Goal: Information Seeking & Learning: Understand process/instructions

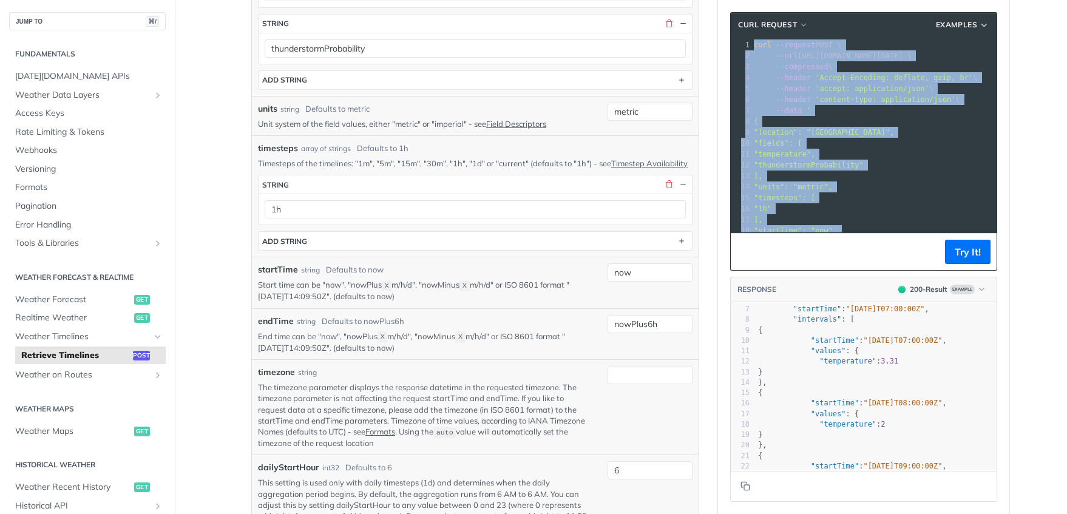
drag, startPoint x: 781, startPoint y: 220, endPoint x: 750, endPoint y: 49, distance: 174.0
click at [752, 49] on div "1 curl --request POST \ 2 --url https://api.tomorrow.io/v4/timelines \ 3 --comp…" at bounding box center [874, 159] width 245 height 240
copy div "curl --request POST \ 2 --url https://api.tomorrow.io/v4/timelines \ 3 --compre…"
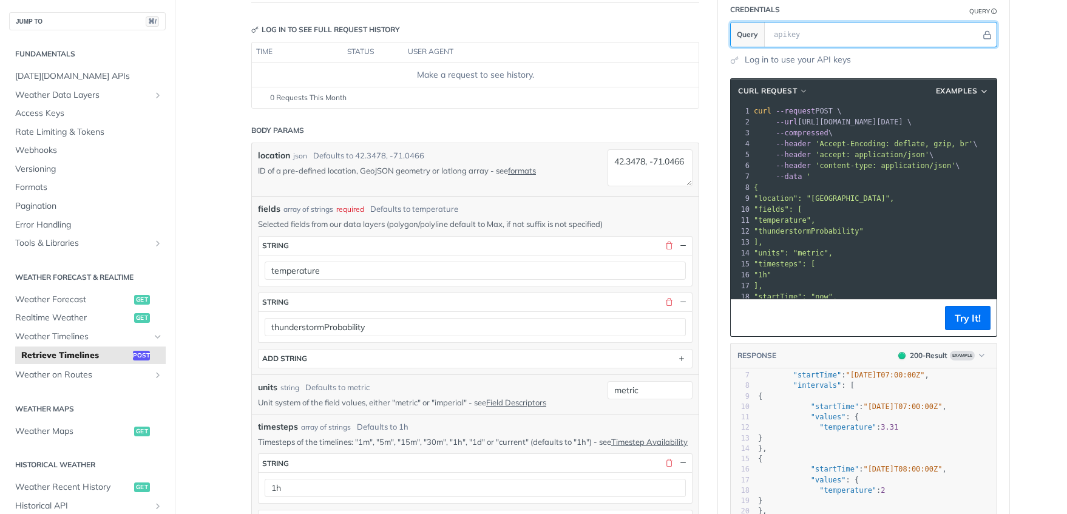
click at [871, 40] on input "text" at bounding box center [874, 34] width 213 height 24
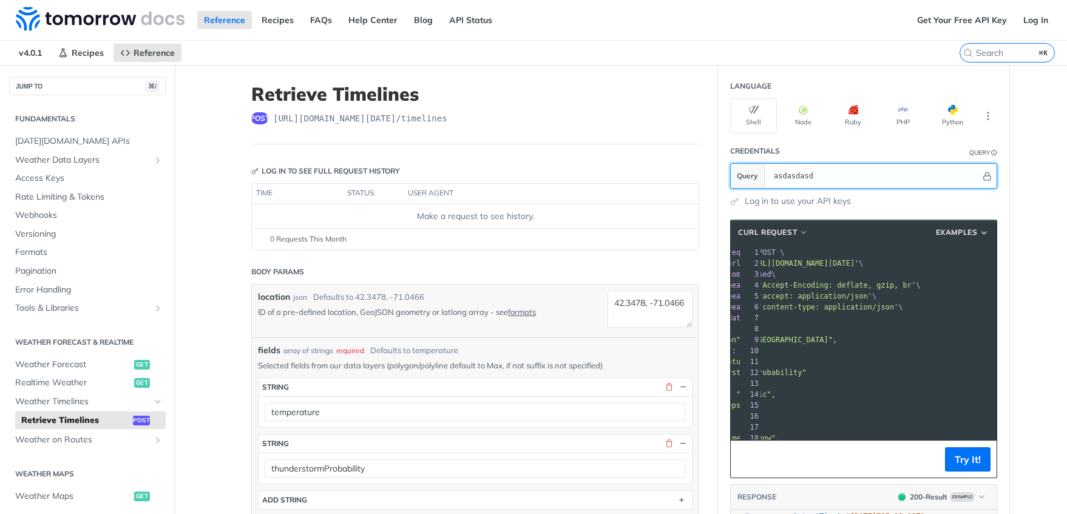
click at [859, 175] on input "asdasdasd" at bounding box center [874, 176] width 213 height 24
paste input "3NxOR4gXkovO5GF0x8JqurYItp6kFdoD"
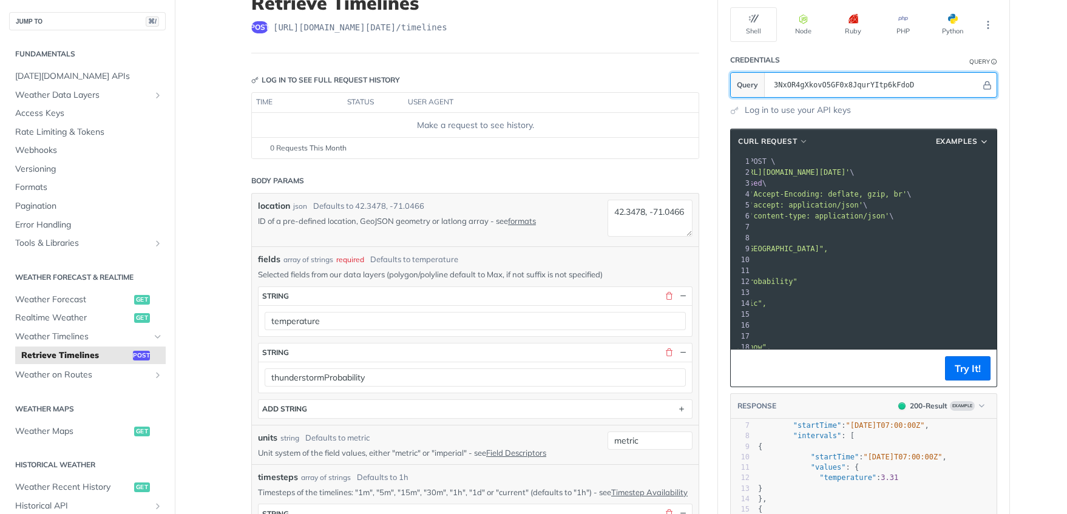
scroll to position [100, 0]
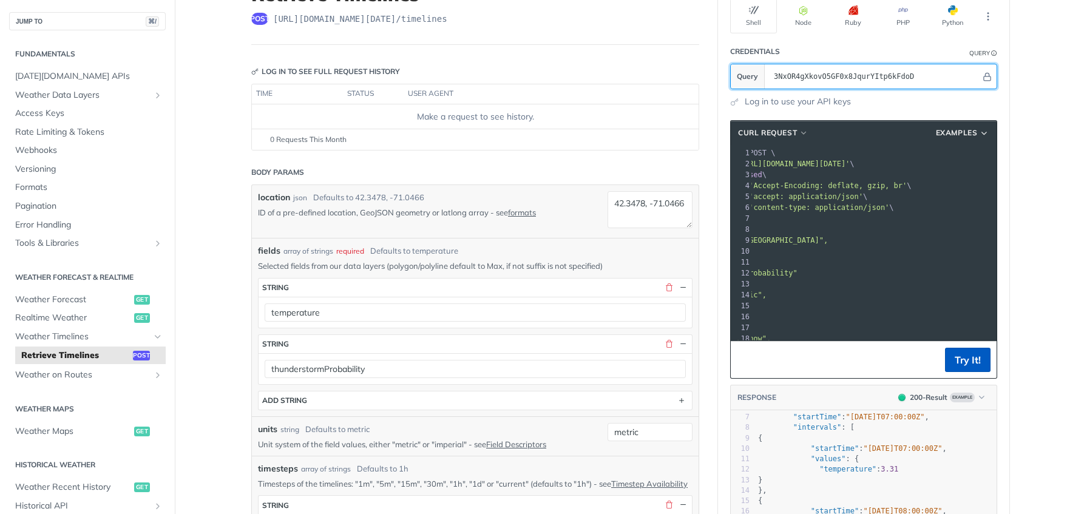
type input "3NxOR4gXkovO5GF0x8JqurYItp6kFdoD"
click at [961, 367] on button "Try It!" at bounding box center [968, 360] width 46 height 24
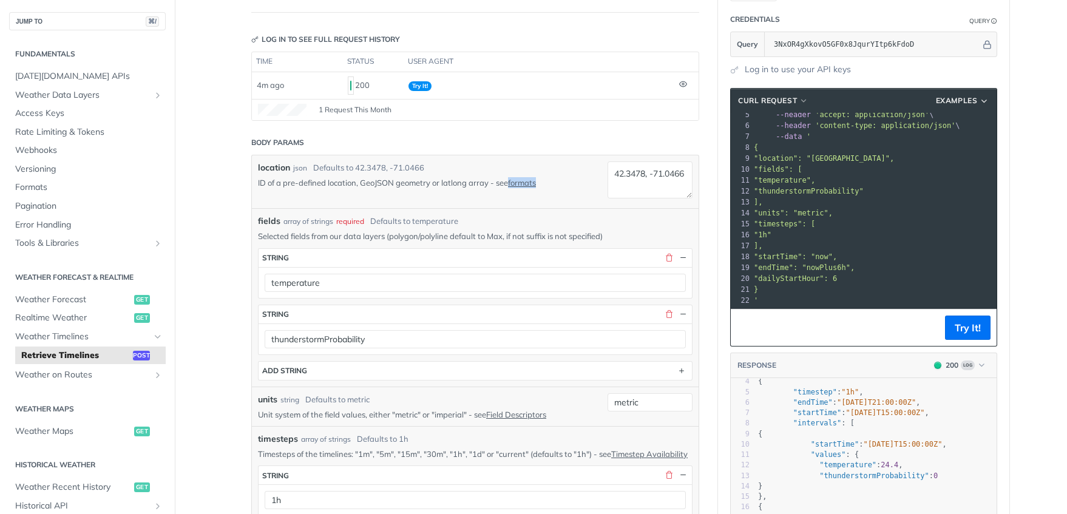
scroll to position [54, 0]
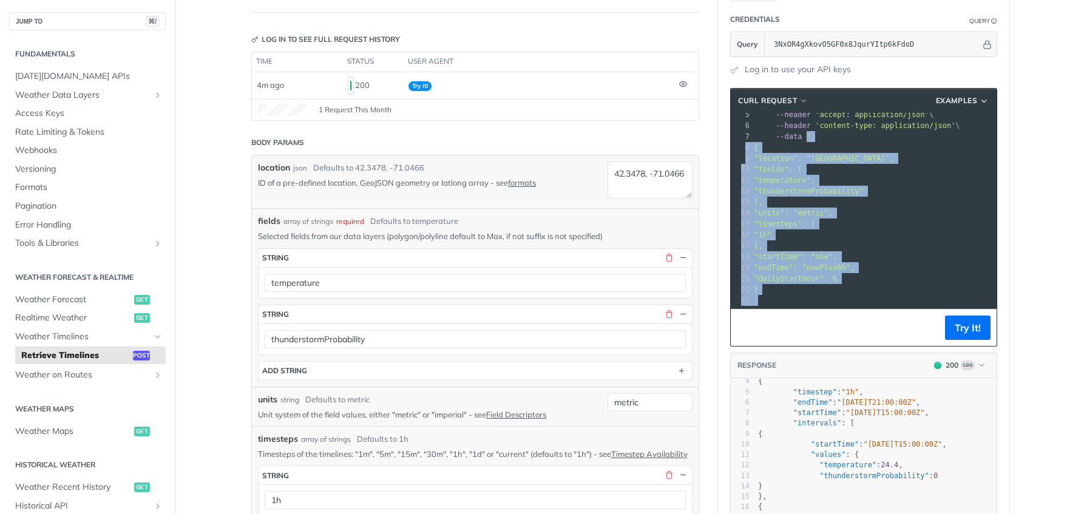
drag, startPoint x: 775, startPoint y: 289, endPoint x: 803, endPoint y: 135, distance: 156.7
click at [803, 135] on div "1 curl --request POST \ 2 --url 'https://api.tomorrow.io/v4/timelines?apikey=3N…" at bounding box center [953, 186] width 403 height 240
copy div "' 8 { 9 "location": "42.3478, -71.0466", 10 "fields": [ 11 "temperature", 12 "t…"
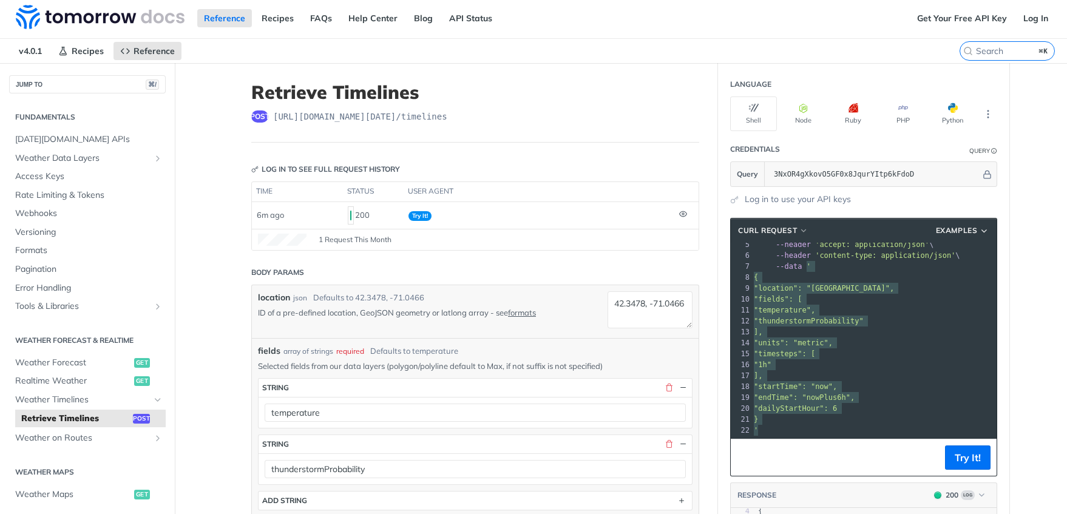
scroll to position [0, 0]
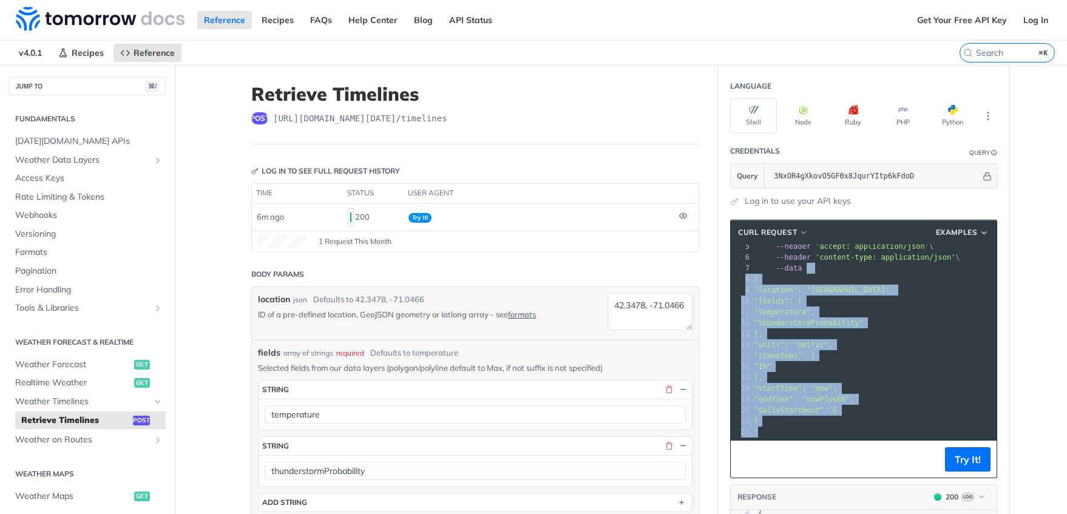
click at [888, 321] on pre ""thunderstormProbability"" at bounding box center [953, 323] width 403 height 11
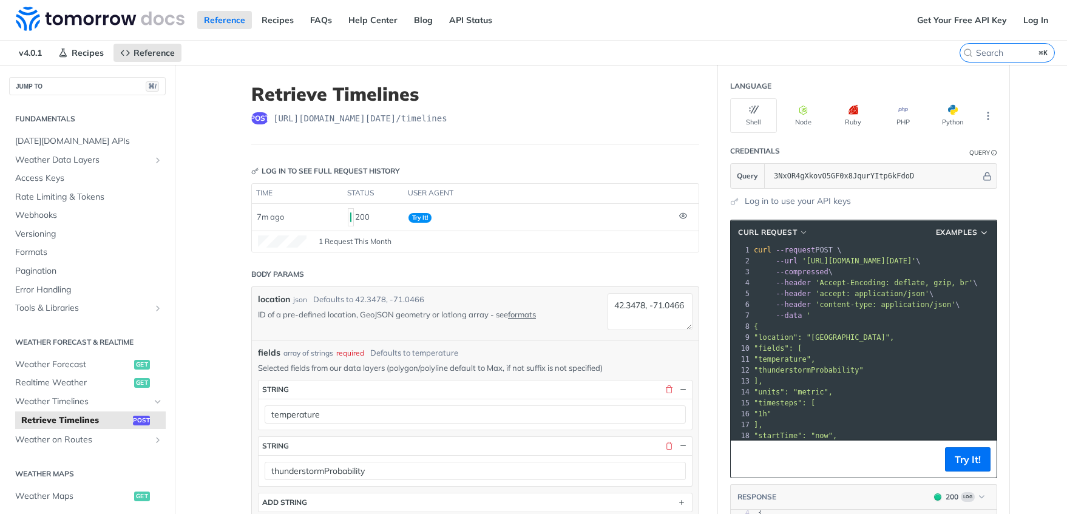
scroll to position [1, 0]
click at [75, 160] on span "Weather Data Layers" at bounding box center [82, 160] width 135 height 12
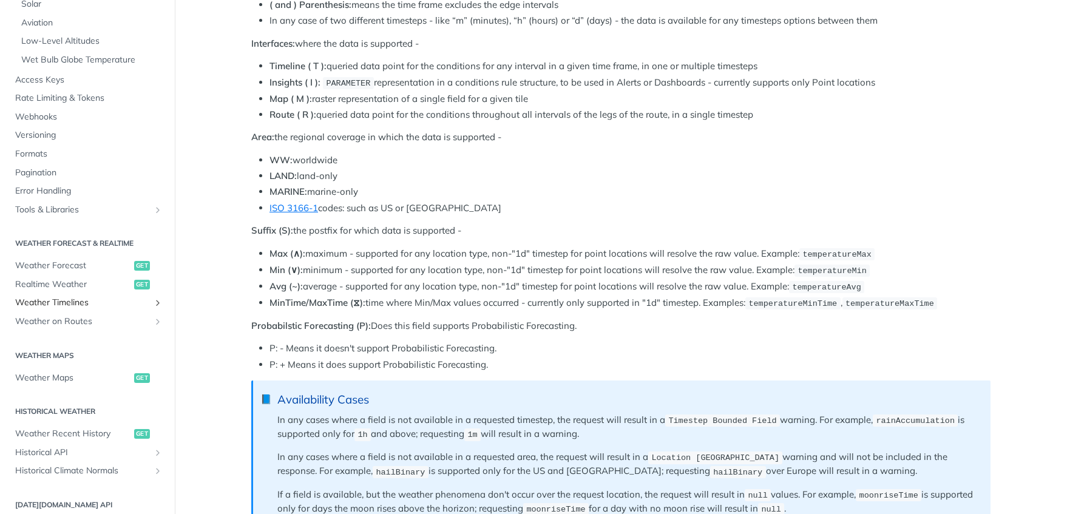
scroll to position [335, 0]
click at [70, 296] on span "Weather Timelines" at bounding box center [82, 300] width 135 height 12
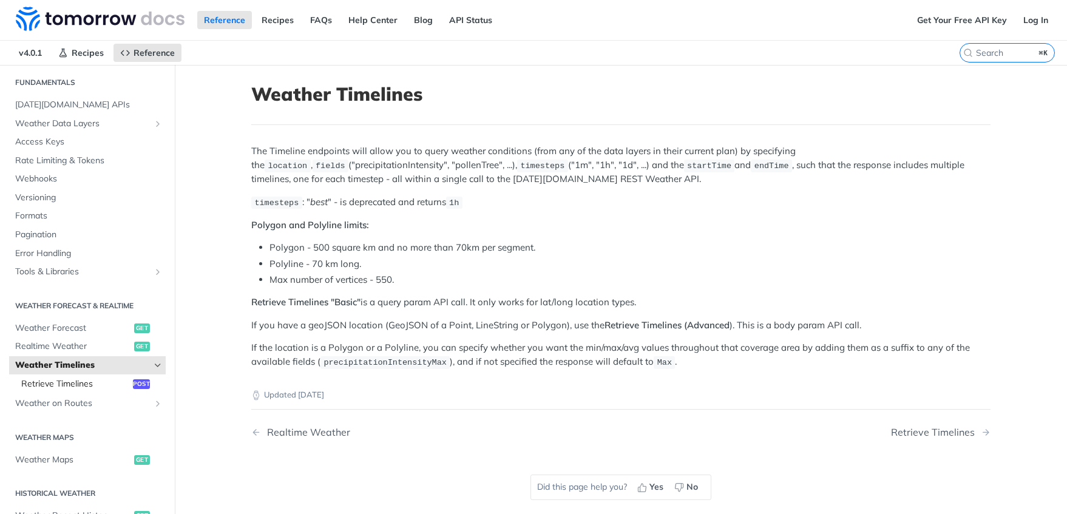
click at [84, 384] on span "Retrieve Timelines" at bounding box center [75, 384] width 109 height 12
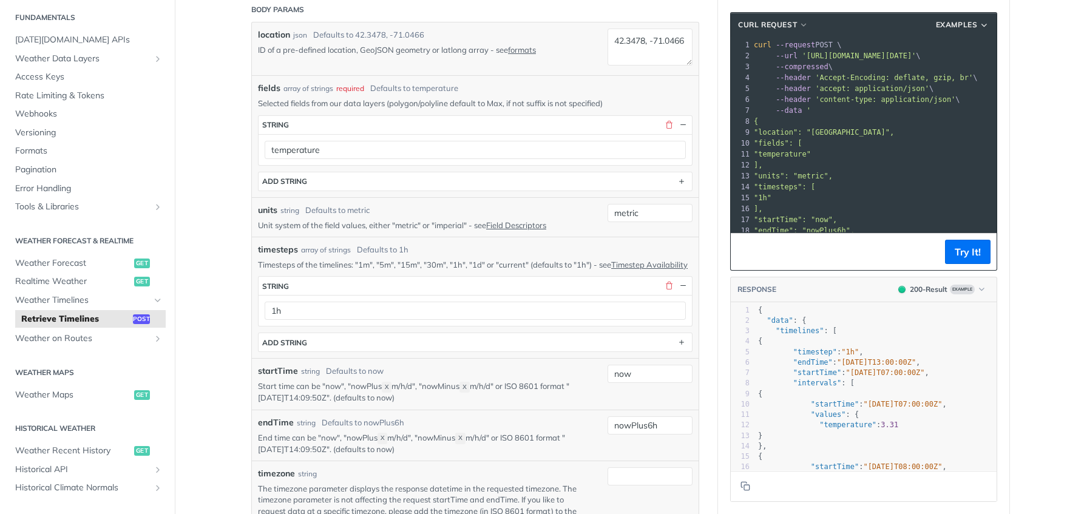
scroll to position [264, 0]
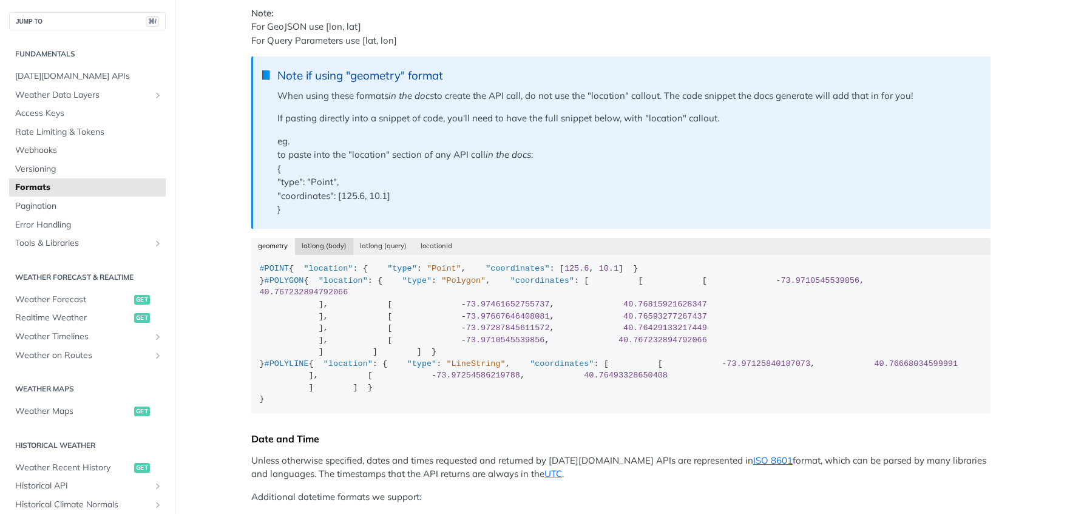
click at [310, 247] on button "latlong (body)" at bounding box center [324, 246] width 59 height 17
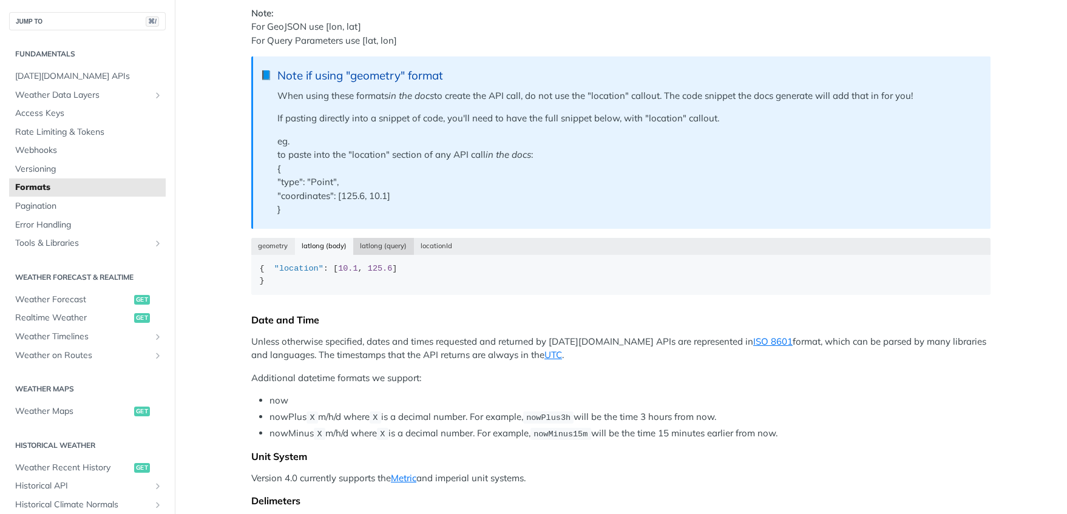
click at [372, 246] on button "latlong (query)" at bounding box center [383, 246] width 61 height 17
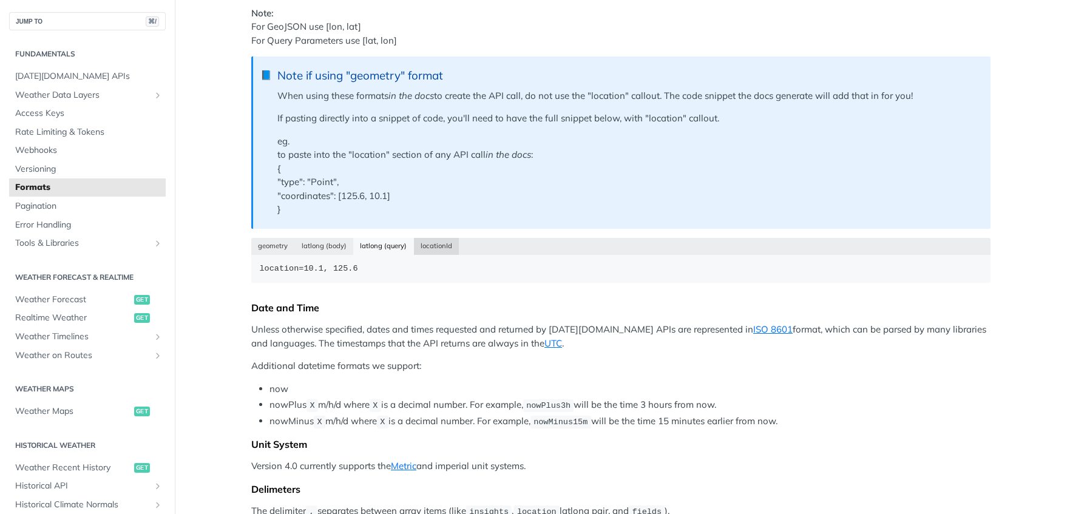
click at [433, 248] on button "locationId" at bounding box center [437, 246] width 46 height 17
click at [385, 245] on button "latlong (query)" at bounding box center [383, 246] width 61 height 17
click at [349, 242] on div "geometry latlong (body) latlong (query) locationId" at bounding box center [620, 246] width 739 height 17
click at [328, 240] on button "latlong (body)" at bounding box center [324, 246] width 59 height 17
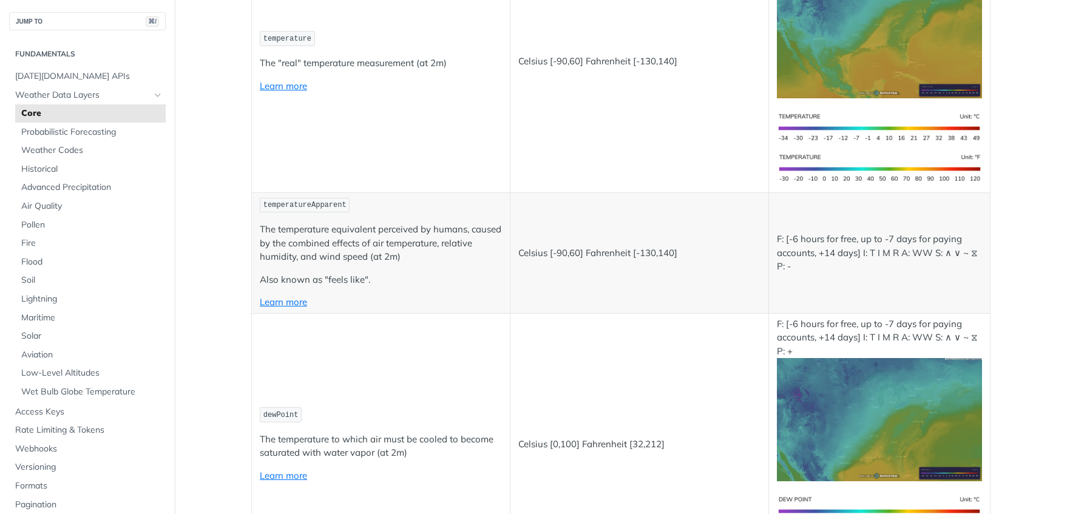
scroll to position [1433, 0]
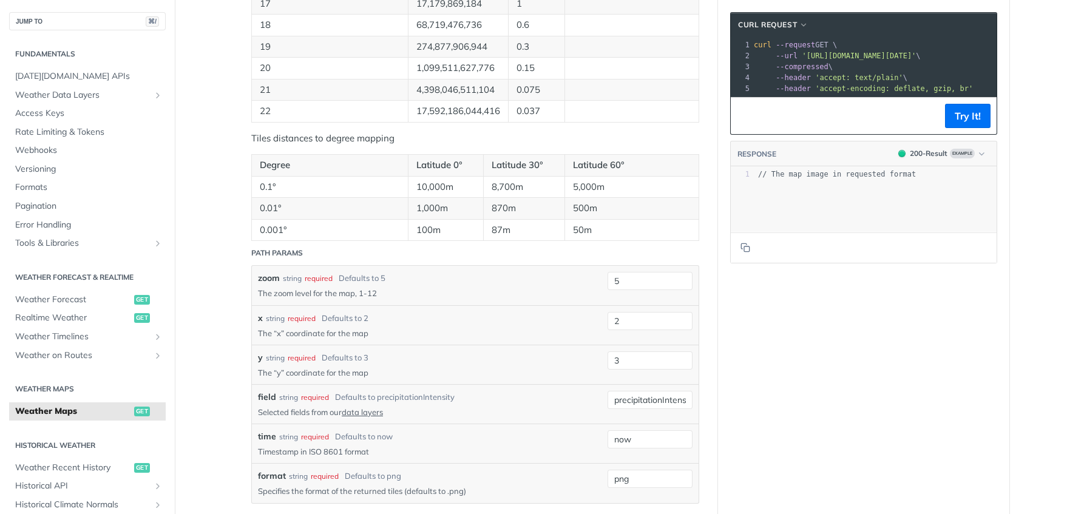
scroll to position [1092, 0]
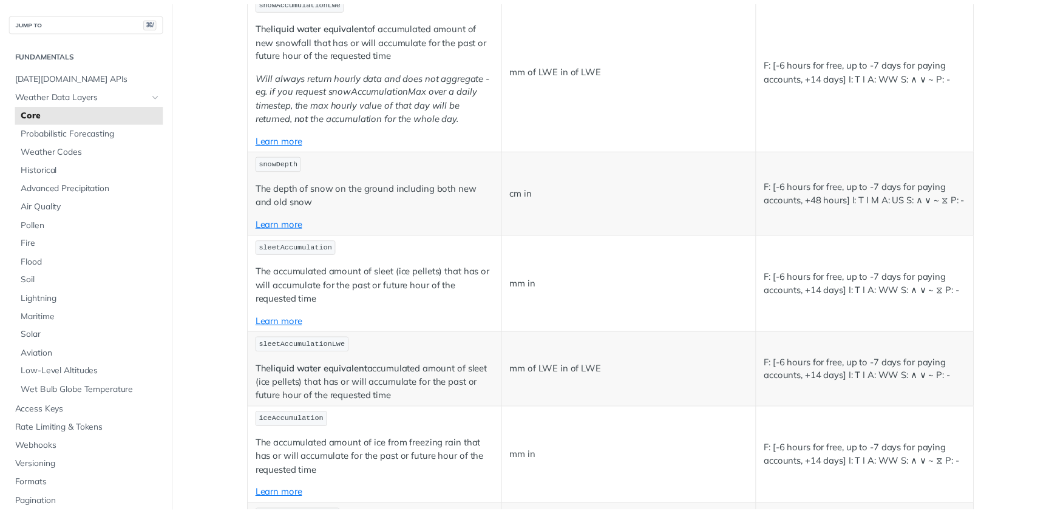
scroll to position [3626, 0]
